Goal: Task Accomplishment & Management: Manage account settings

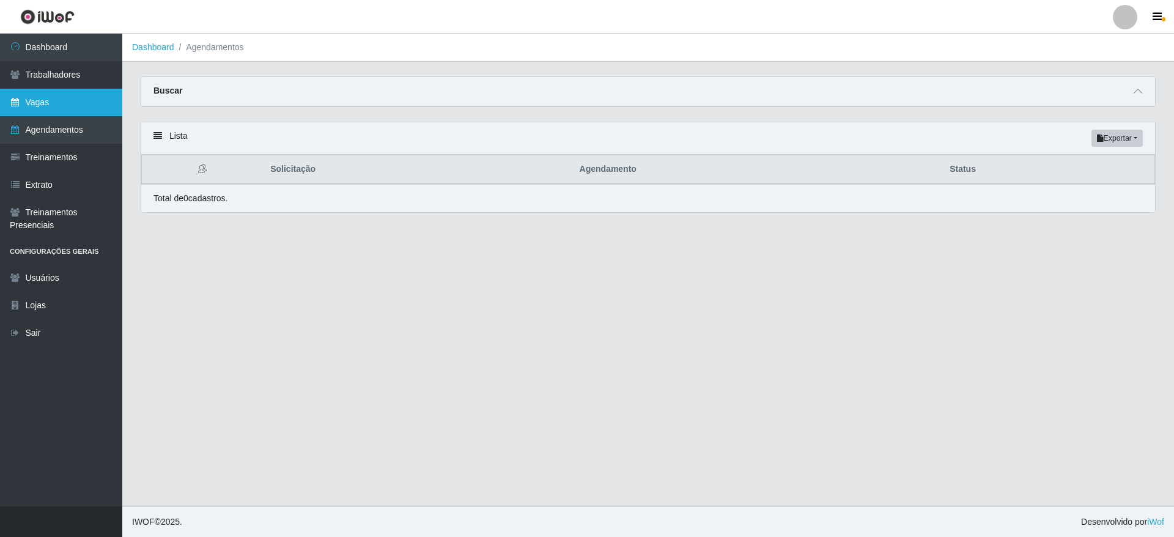
click at [80, 97] on link "Vagas" at bounding box center [61, 103] width 122 height 28
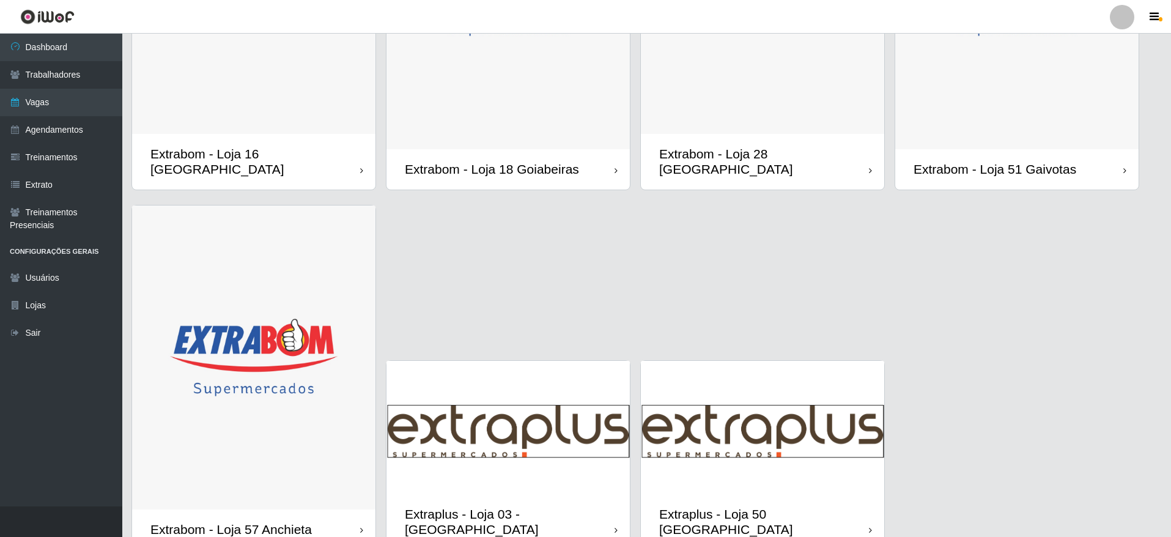
scroll to position [1041, 0]
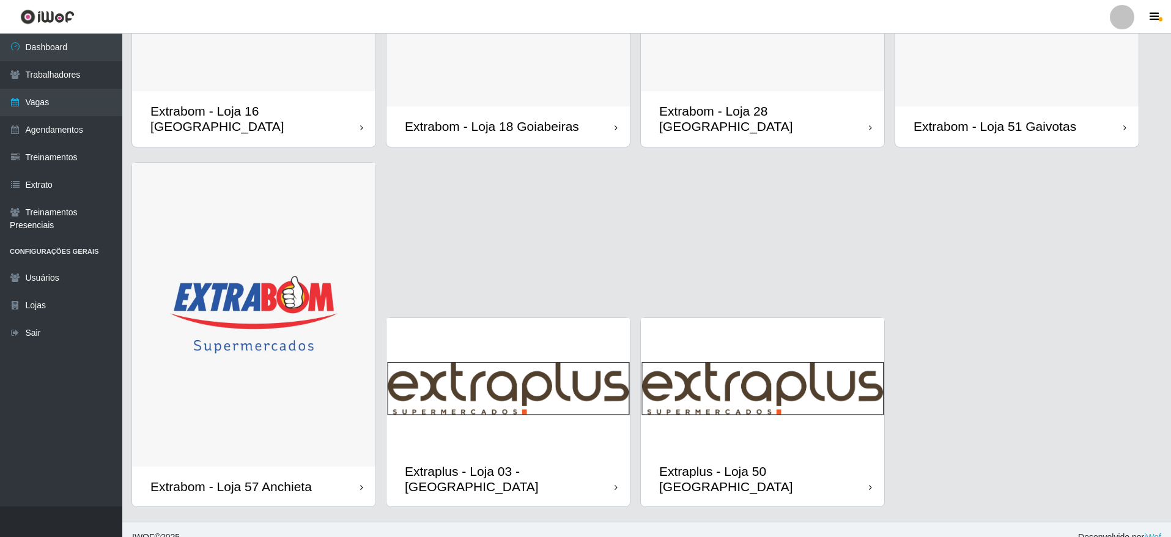
click at [568, 402] on img at bounding box center [508, 384] width 243 height 133
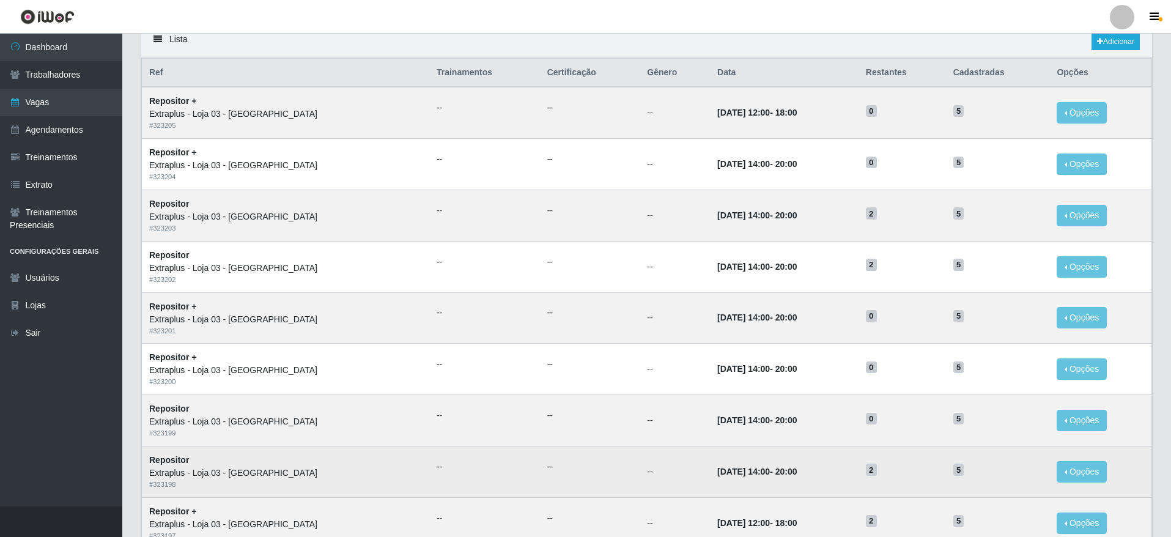
scroll to position [183, 0]
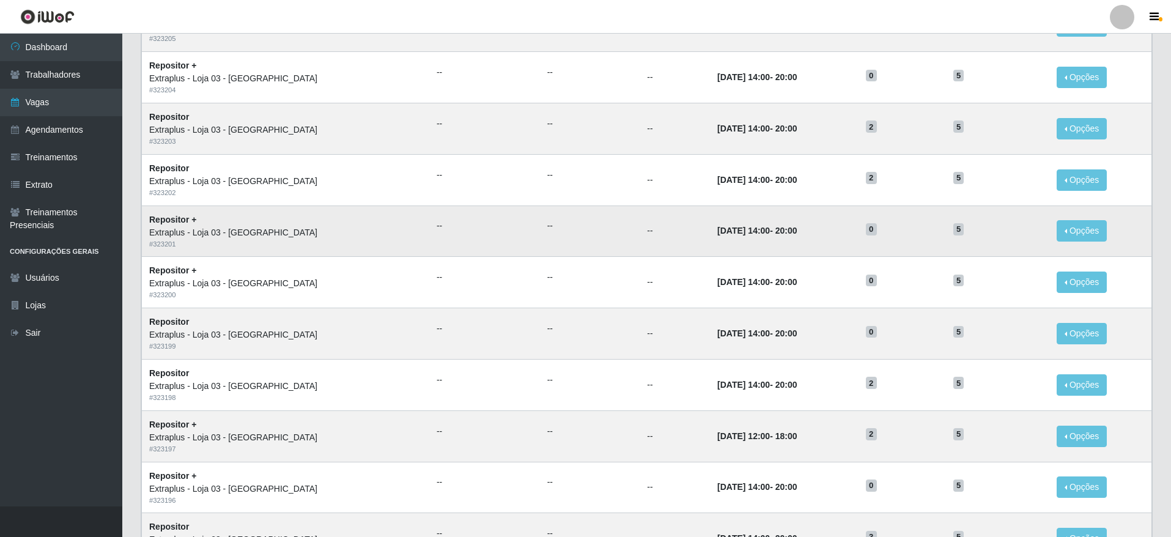
click at [729, 235] on time "[DATE] 14:00" at bounding box center [743, 231] width 53 height 10
click at [1066, 227] on button "Opções" at bounding box center [1082, 230] width 50 height 21
click at [1006, 229] on button "Editar" at bounding box center [1006, 233] width 97 height 25
click at [1089, 234] on button "Opções" at bounding box center [1082, 230] width 50 height 21
click at [994, 234] on link "Editar" at bounding box center [988, 233] width 35 height 10
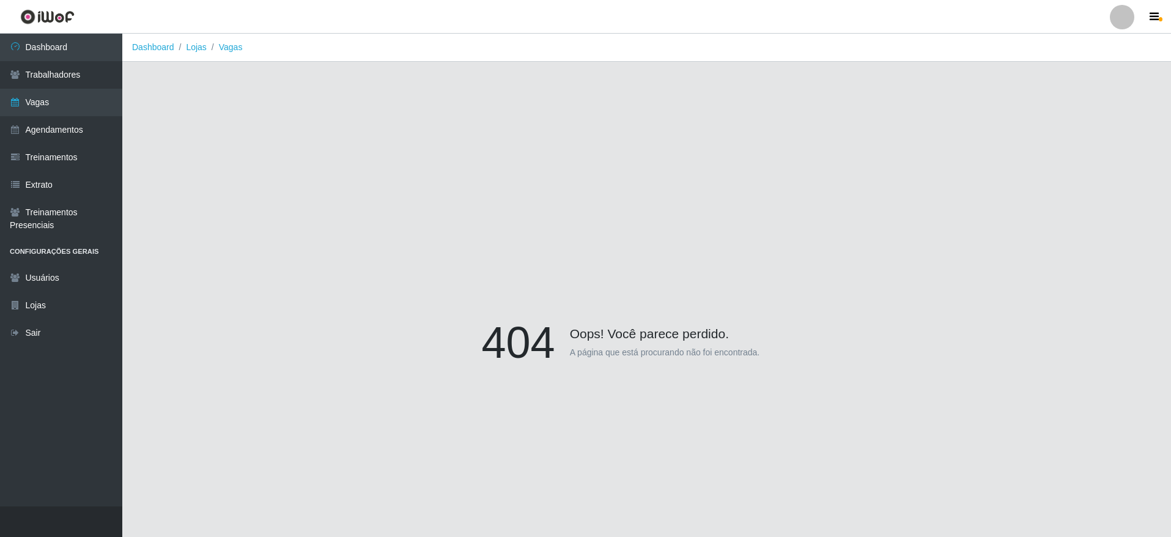
click at [697, 227] on div "404 Oops! Você parece perdido. A página que está procurando não foi encontrada." at bounding box center [647, 344] width 1012 height 537
